Goal: Information Seeking & Learning: Learn about a topic

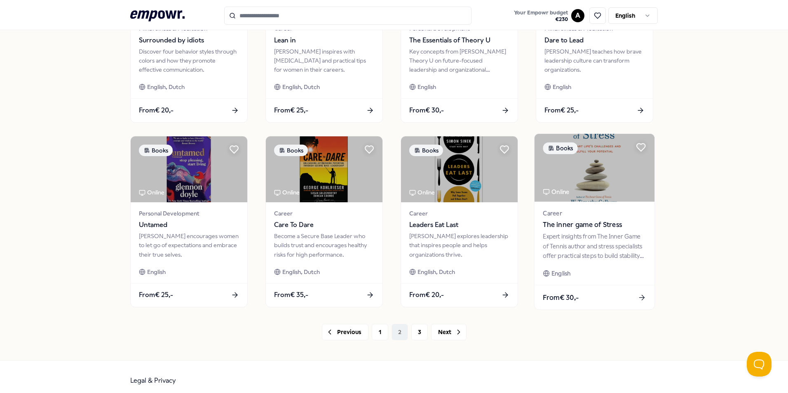
scroll to position [344, 0]
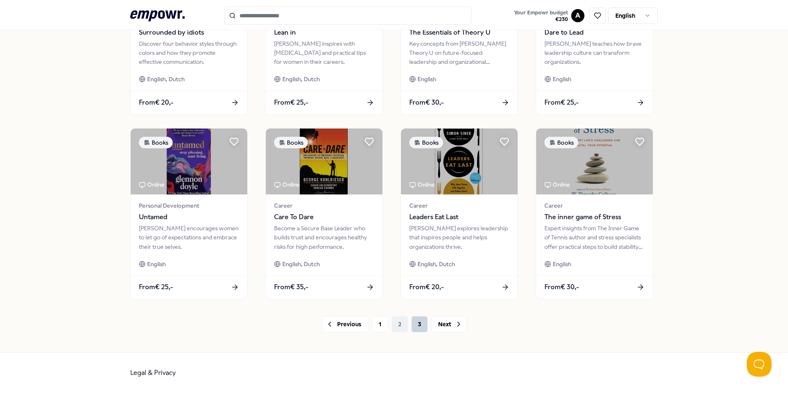
click at [417, 326] on button "3" at bounding box center [419, 324] width 16 height 16
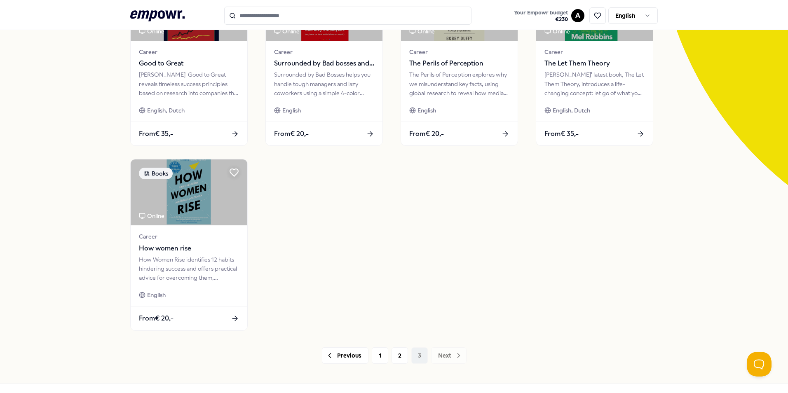
scroll to position [77, 0]
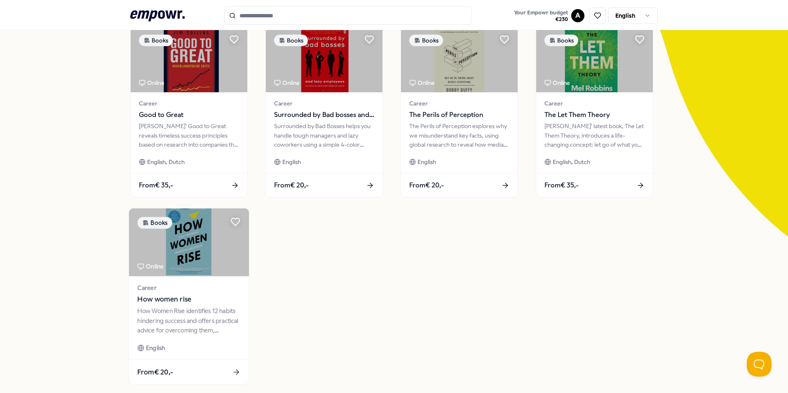
click at [208, 296] on span "How women rise" at bounding box center [188, 299] width 103 height 11
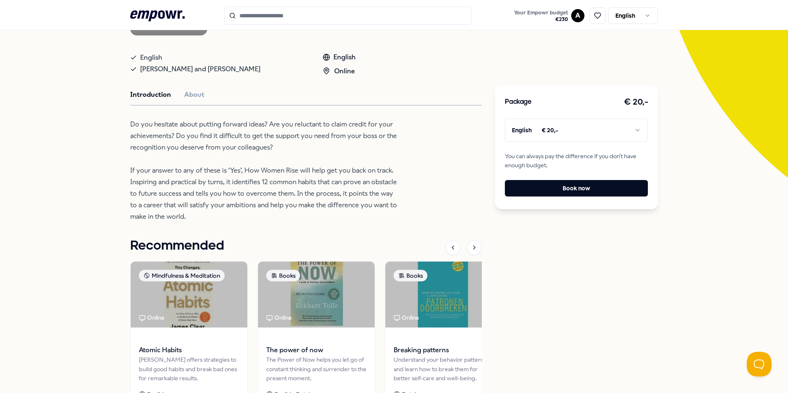
scroll to position [240, 0]
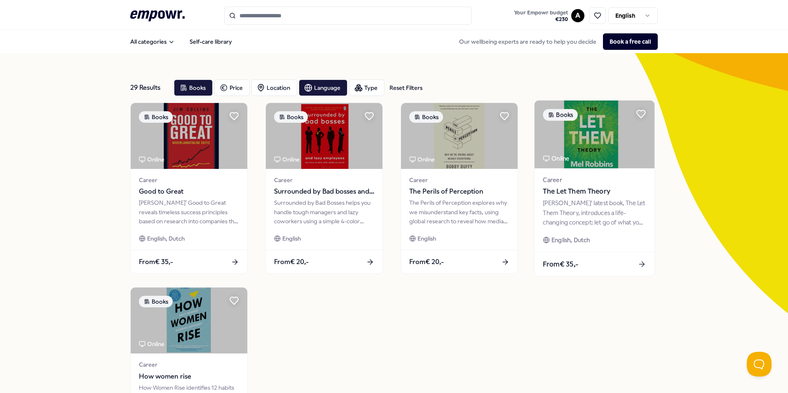
click at [585, 175] on span "Career" at bounding box center [594, 179] width 103 height 9
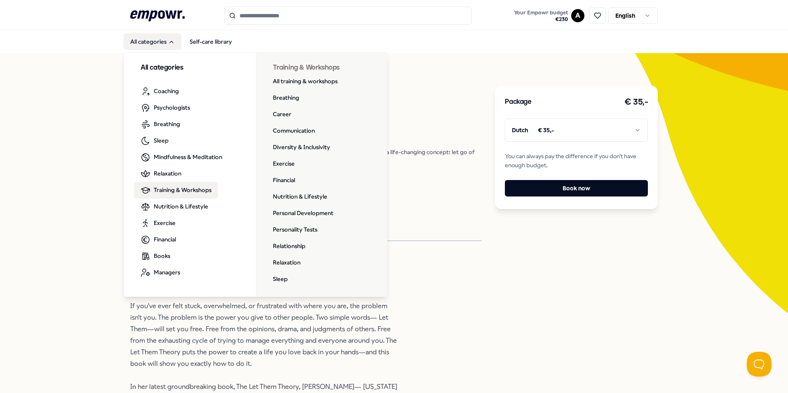
click at [172, 198] on link "Training & Workshops" at bounding box center [176, 190] width 84 height 16
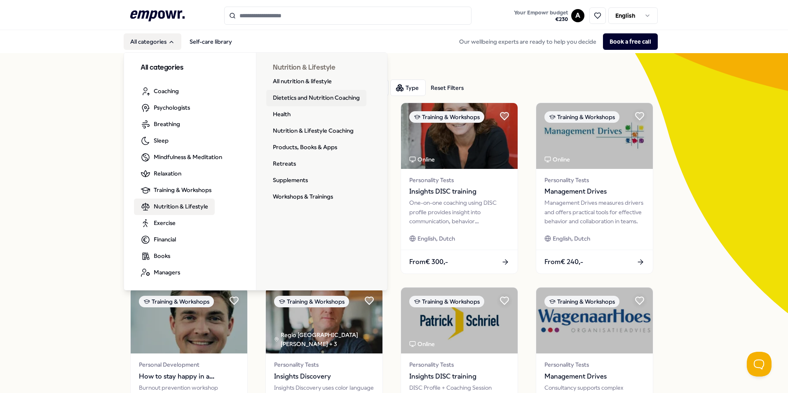
click at [302, 99] on link "Dietetics and Nutrition Coaching" at bounding box center [316, 98] width 100 height 16
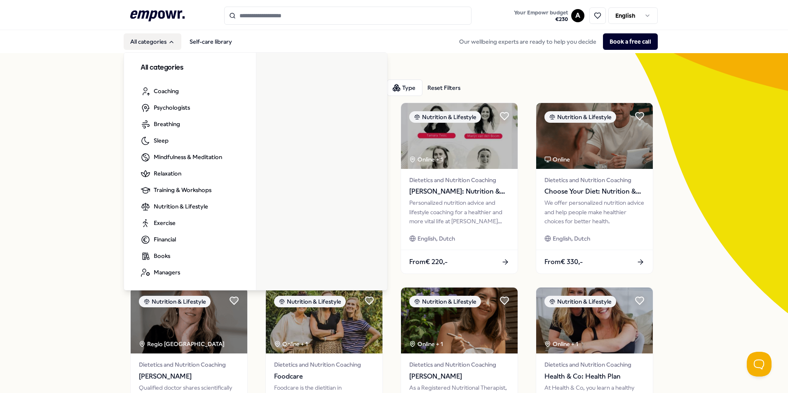
click at [162, 45] on button "All categories" at bounding box center [153, 41] width 58 height 16
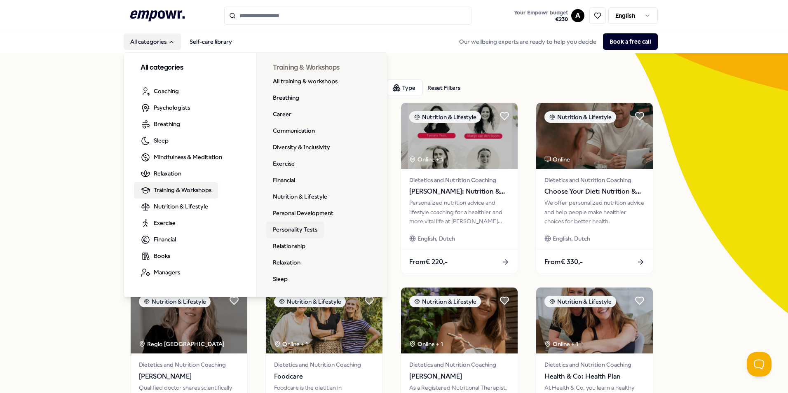
click at [291, 224] on link "Personality Tests" at bounding box center [295, 230] width 58 height 16
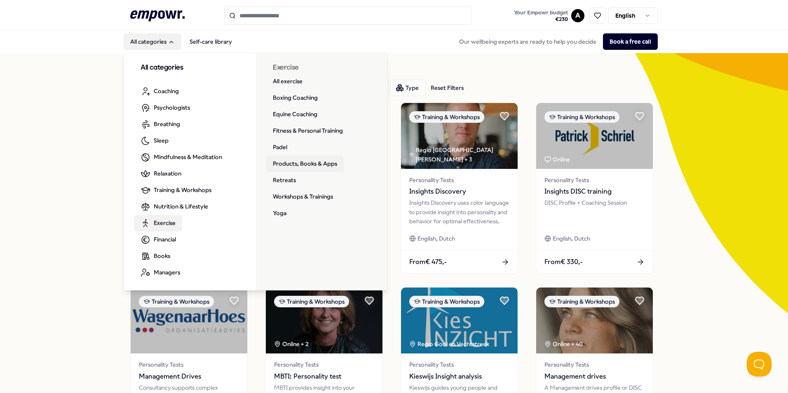
click at [289, 166] on link "Products, Books & Apps" at bounding box center [304, 164] width 77 height 16
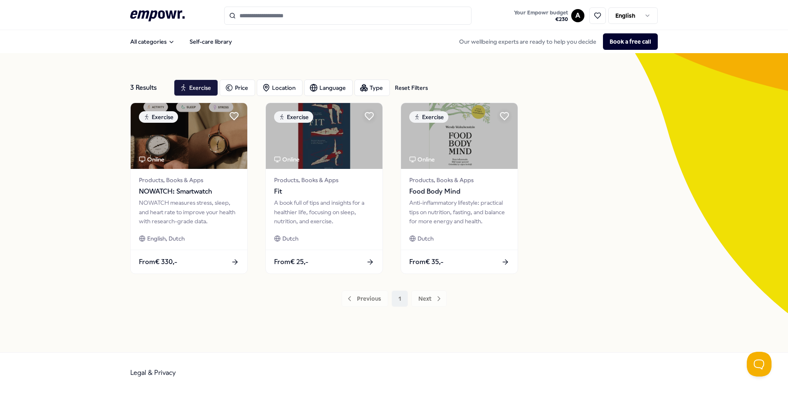
click at [75, 73] on div "3 Results Reset Filters Exercise Price Location Language Type Reset Filters Exe…" at bounding box center [394, 202] width 788 height 299
